Goal: Information Seeking & Learning: Understand process/instructions

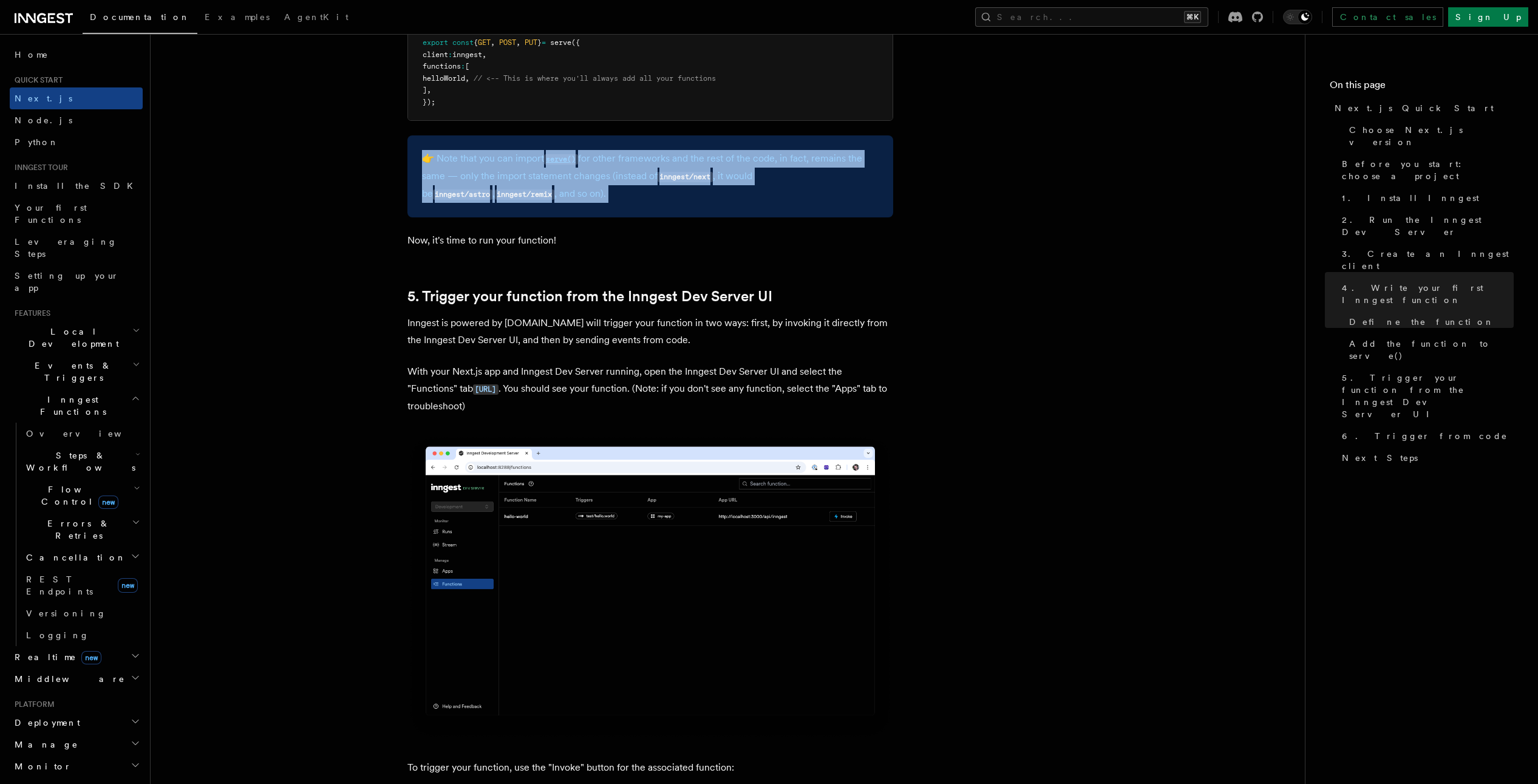
scroll to position [2903, 0]
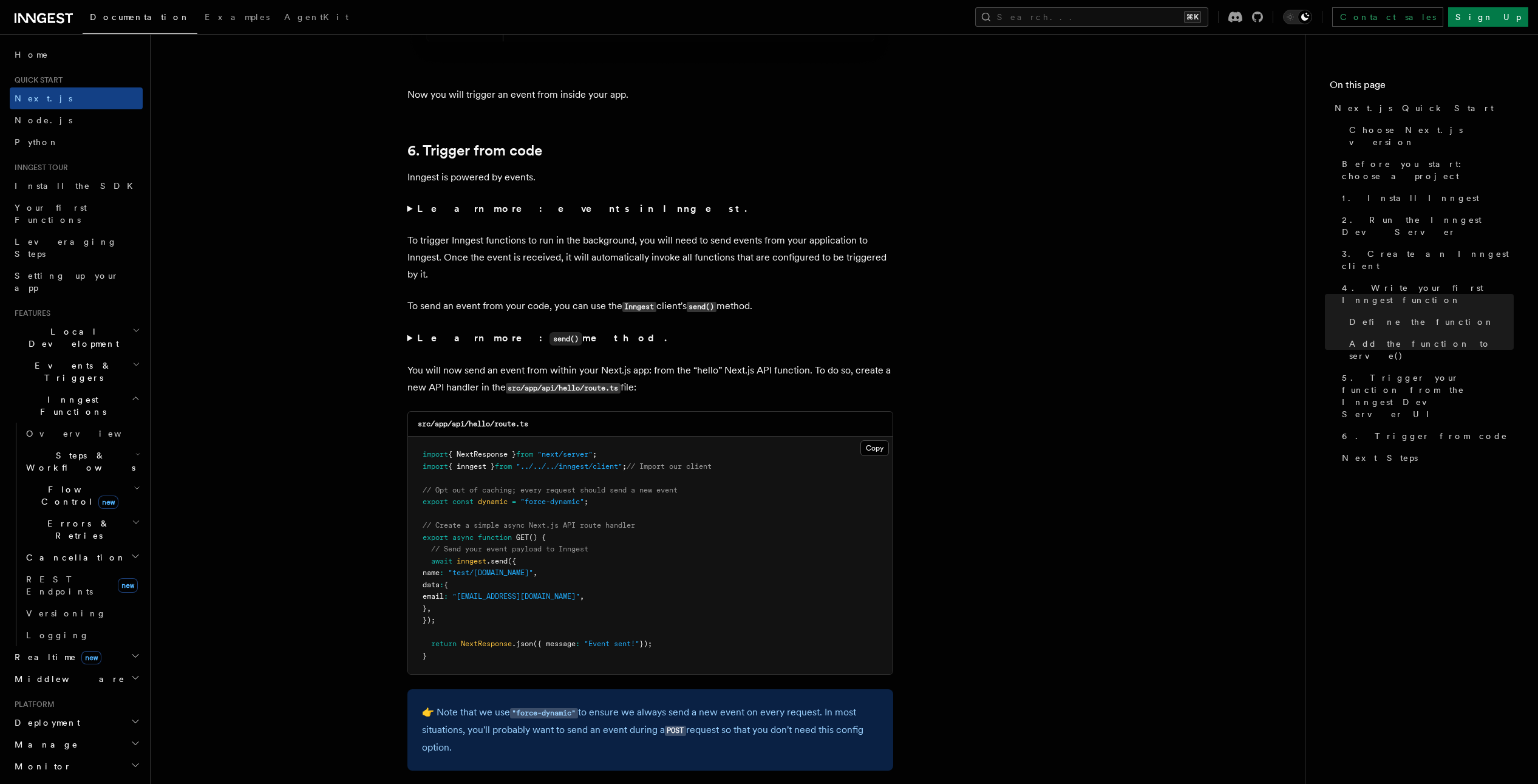
scroll to position [6115, 0]
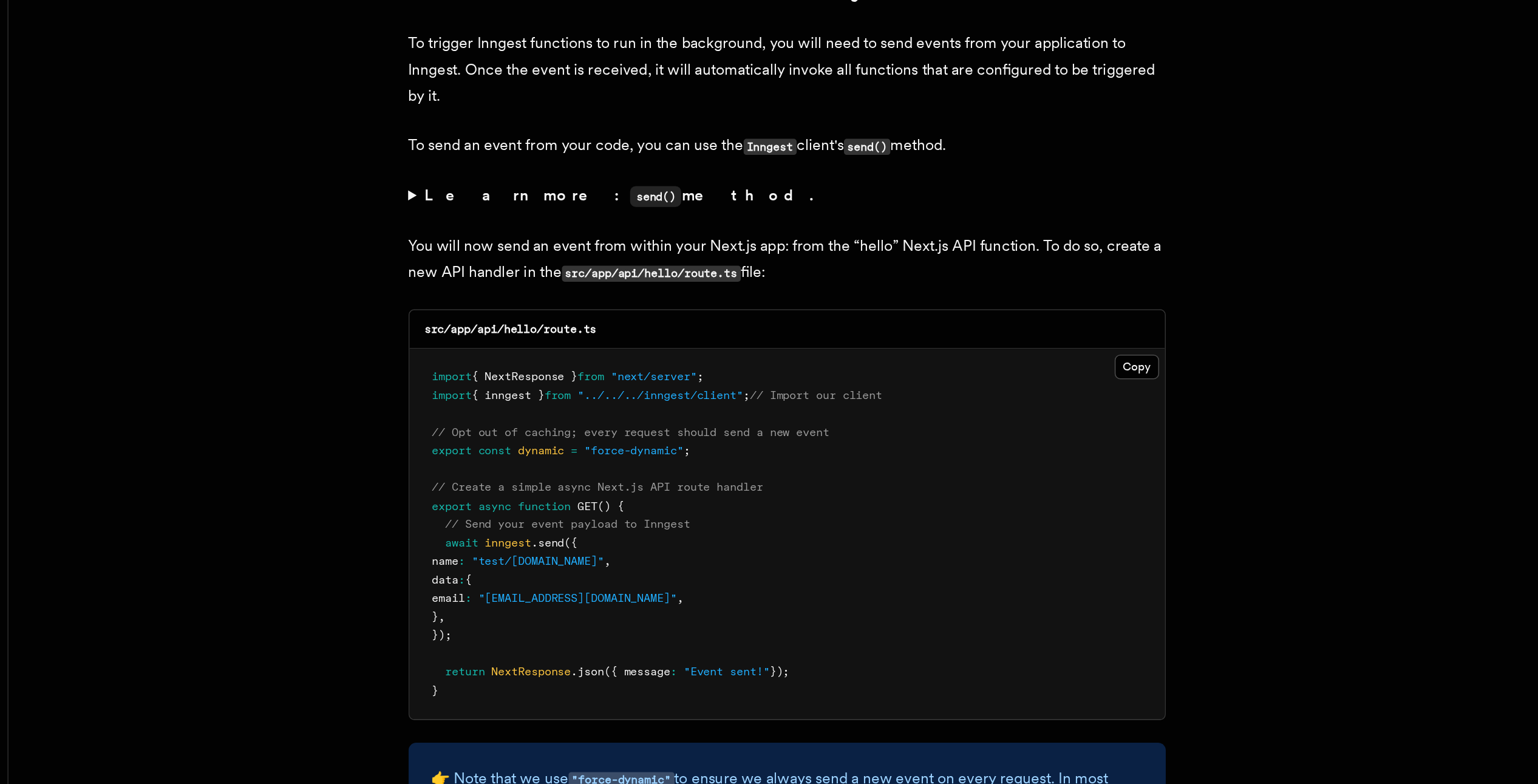
click at [468, 502] on span "inngest" at bounding box center [472, 498] width 30 height 8
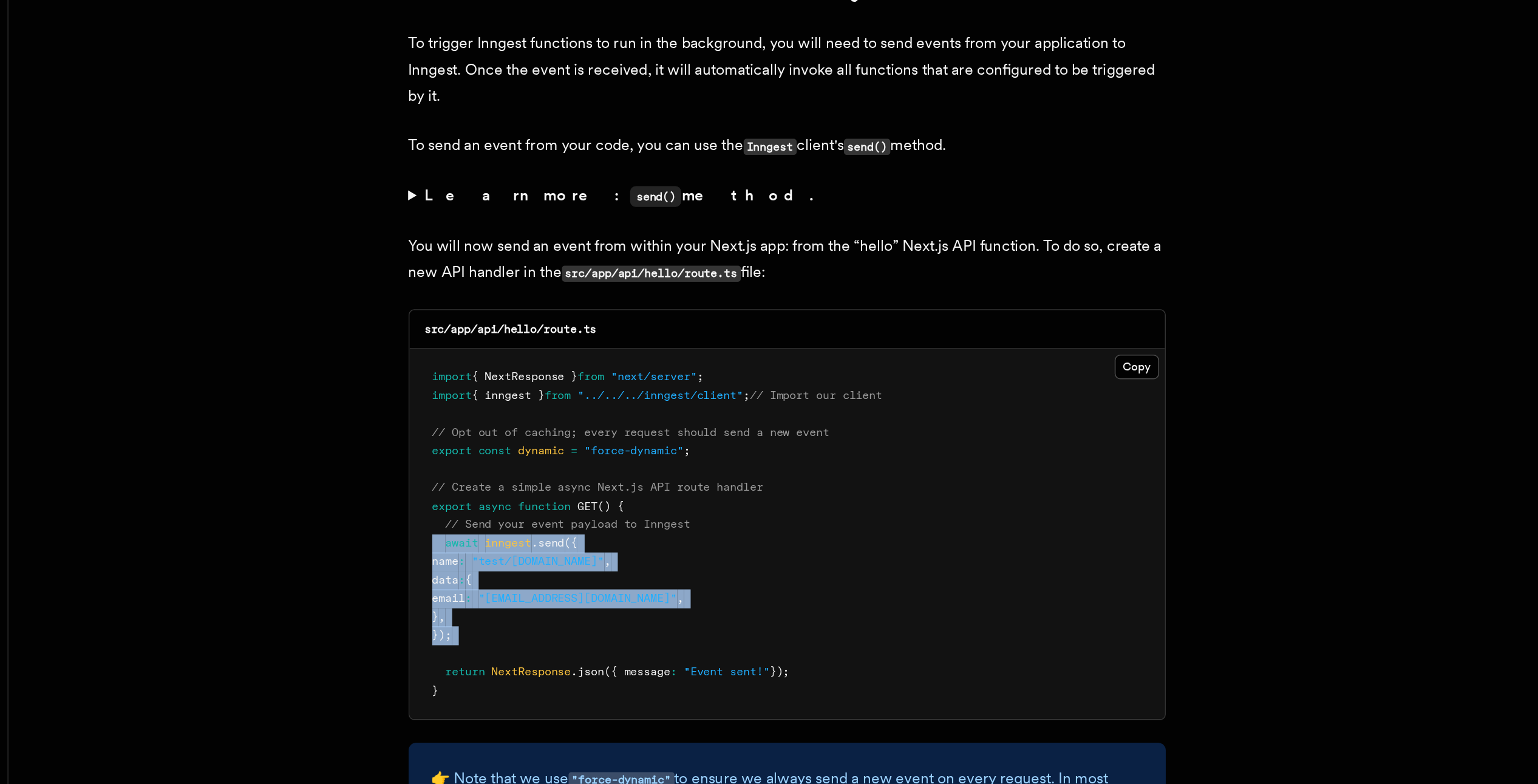
drag, startPoint x: 468, startPoint y: 504, endPoint x: 542, endPoint y: 565, distance: 95.9
click at [542, 565] on pre "import { NextResponse } from "next/server" ; import { inngest } from "../../../…" at bounding box center [650, 492] width 485 height 237
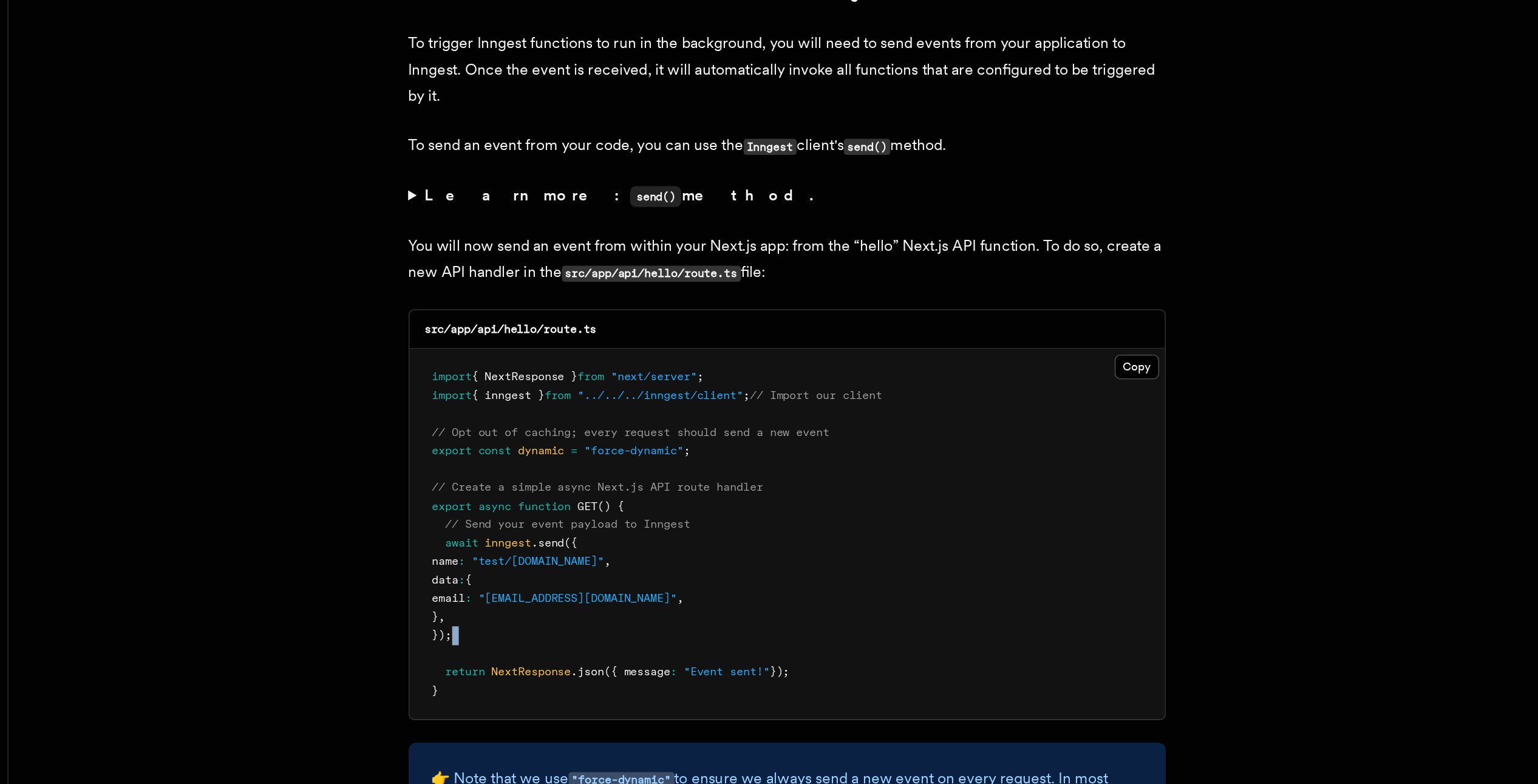
click at [542, 565] on pre "import { NextResponse } from "next/server" ; import { inngest } from "../../../…" at bounding box center [650, 492] width 485 height 237
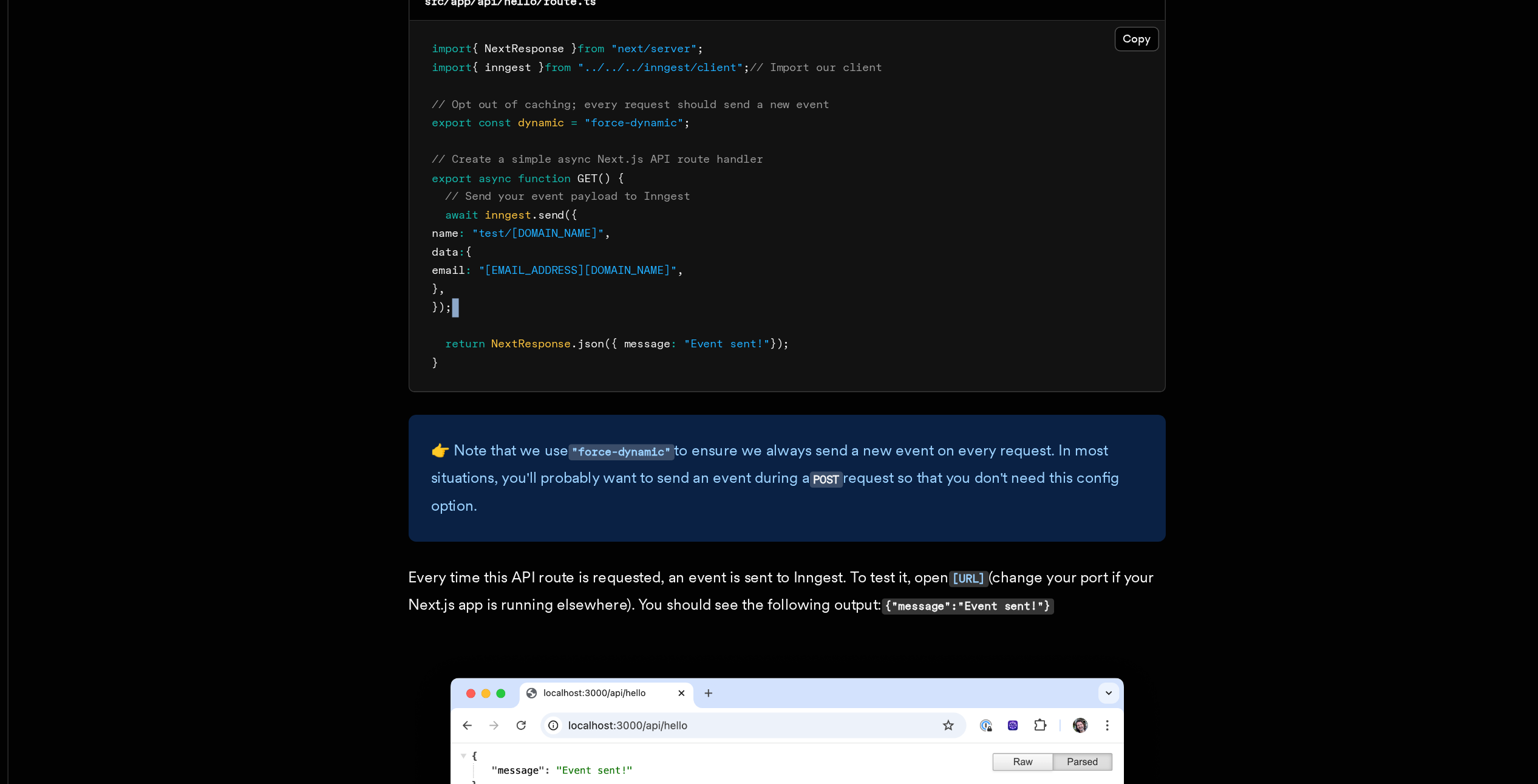
scroll to position [6234, 0]
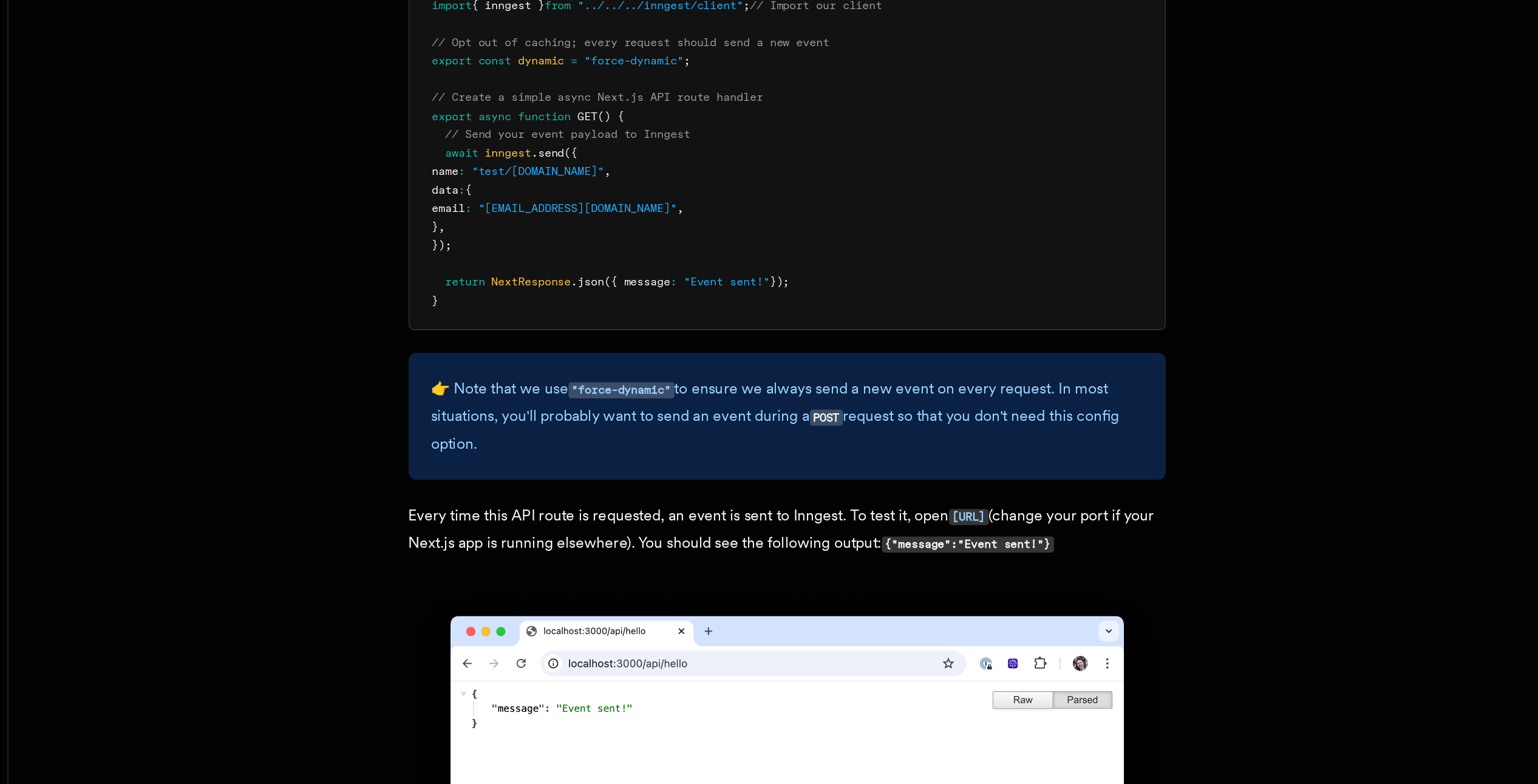
click at [597, 638] on p "Every time this API route is requested, an event is sent to Inngest. To test it…" at bounding box center [650, 621] width 486 height 36
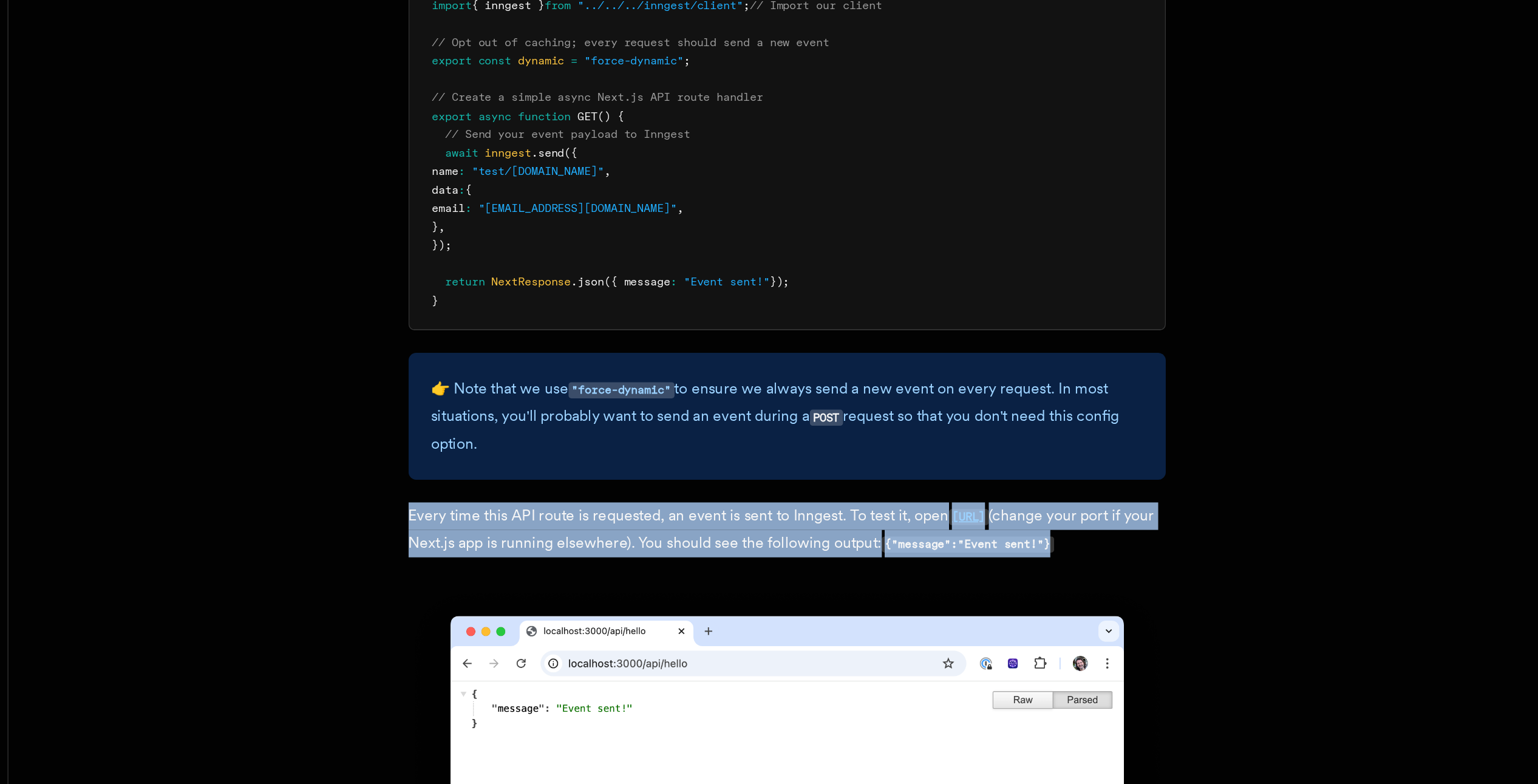
click at [597, 638] on p "Every time this API route is requested, an event is sent to Inngest. To test it…" at bounding box center [650, 621] width 486 height 36
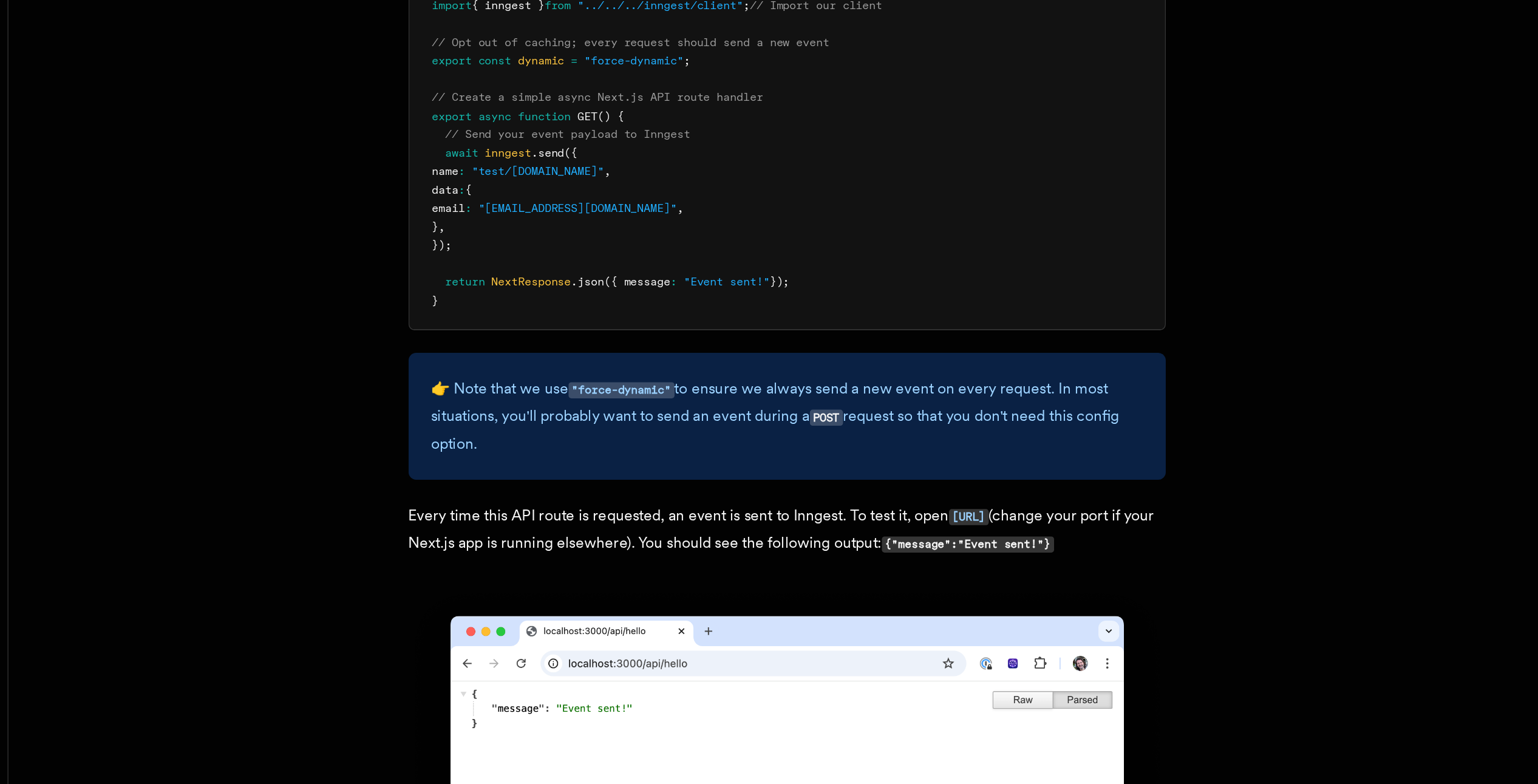
drag, startPoint x: 597, startPoint y: 658, endPoint x: 482, endPoint y: 620, distance: 121.1
click at [482, 620] on p "Every time this API route is requested, an event is sent to Inngest. To test it…" at bounding box center [650, 621] width 486 height 36
click at [605, 633] on p "Every time this API route is requested, an event is sent to Inngest. To test it…" at bounding box center [650, 621] width 486 height 36
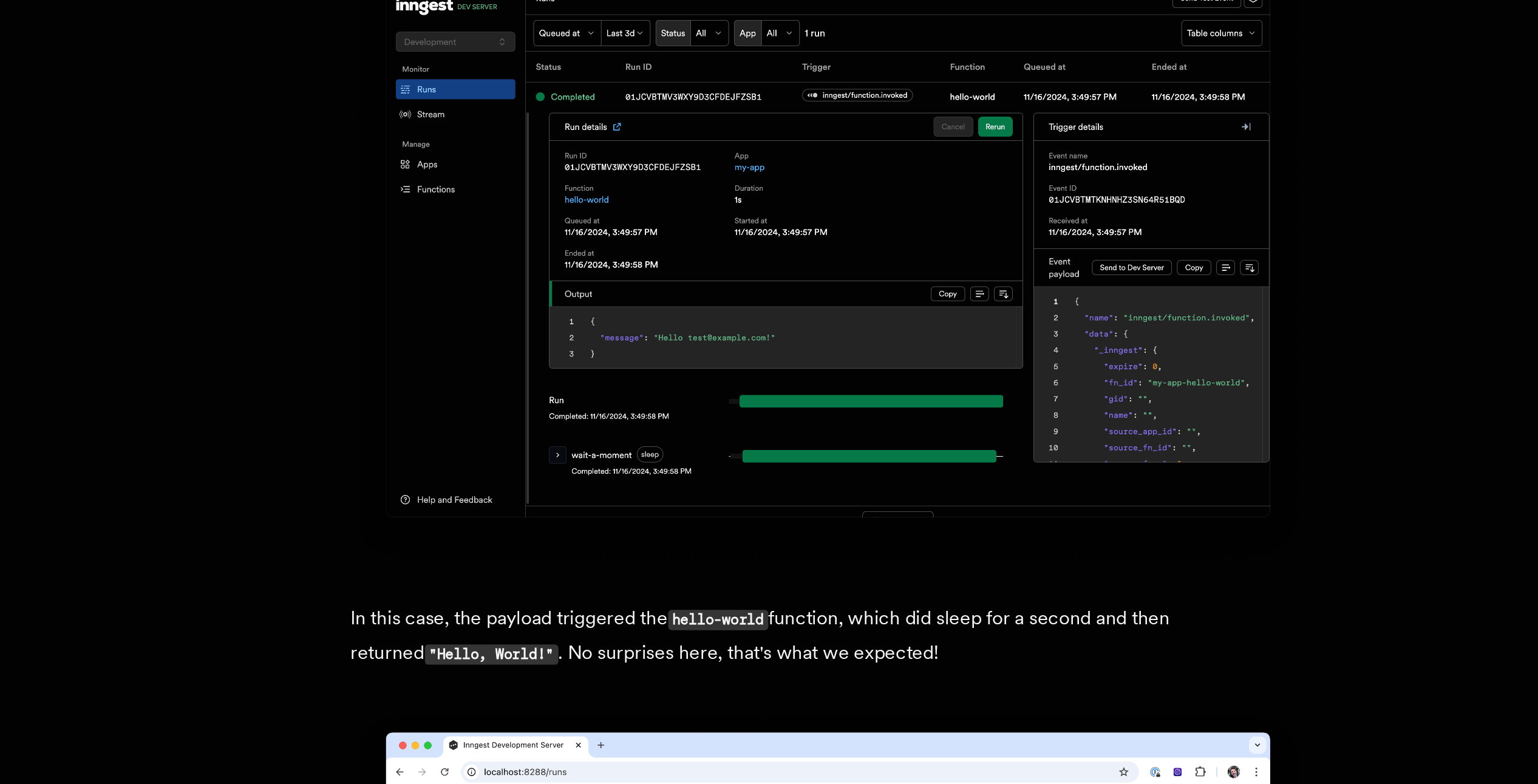
scroll to position [4300, 0]
